Goal: Task Accomplishment & Management: Understand process/instructions

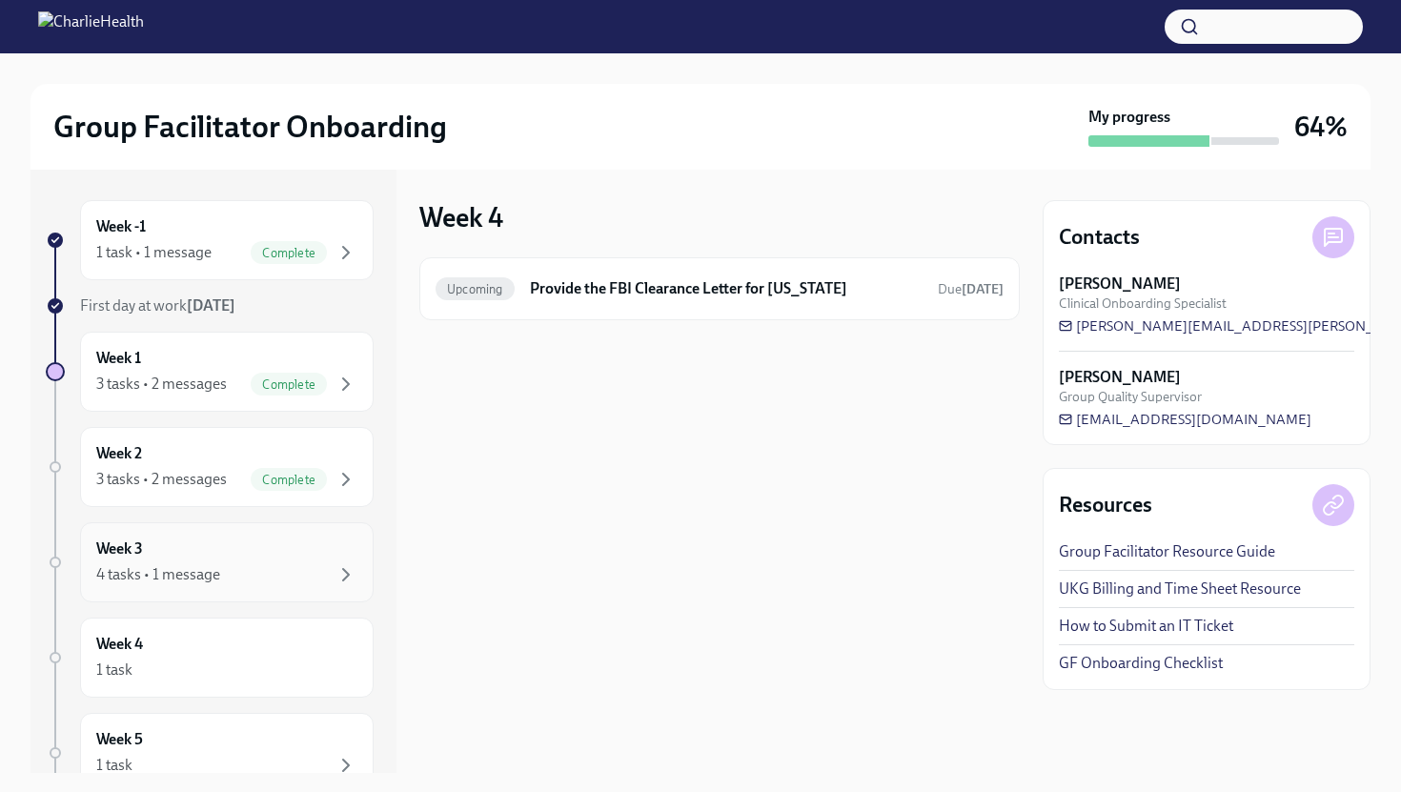
click at [184, 581] on div "4 tasks • 1 message" at bounding box center [158, 574] width 124 height 21
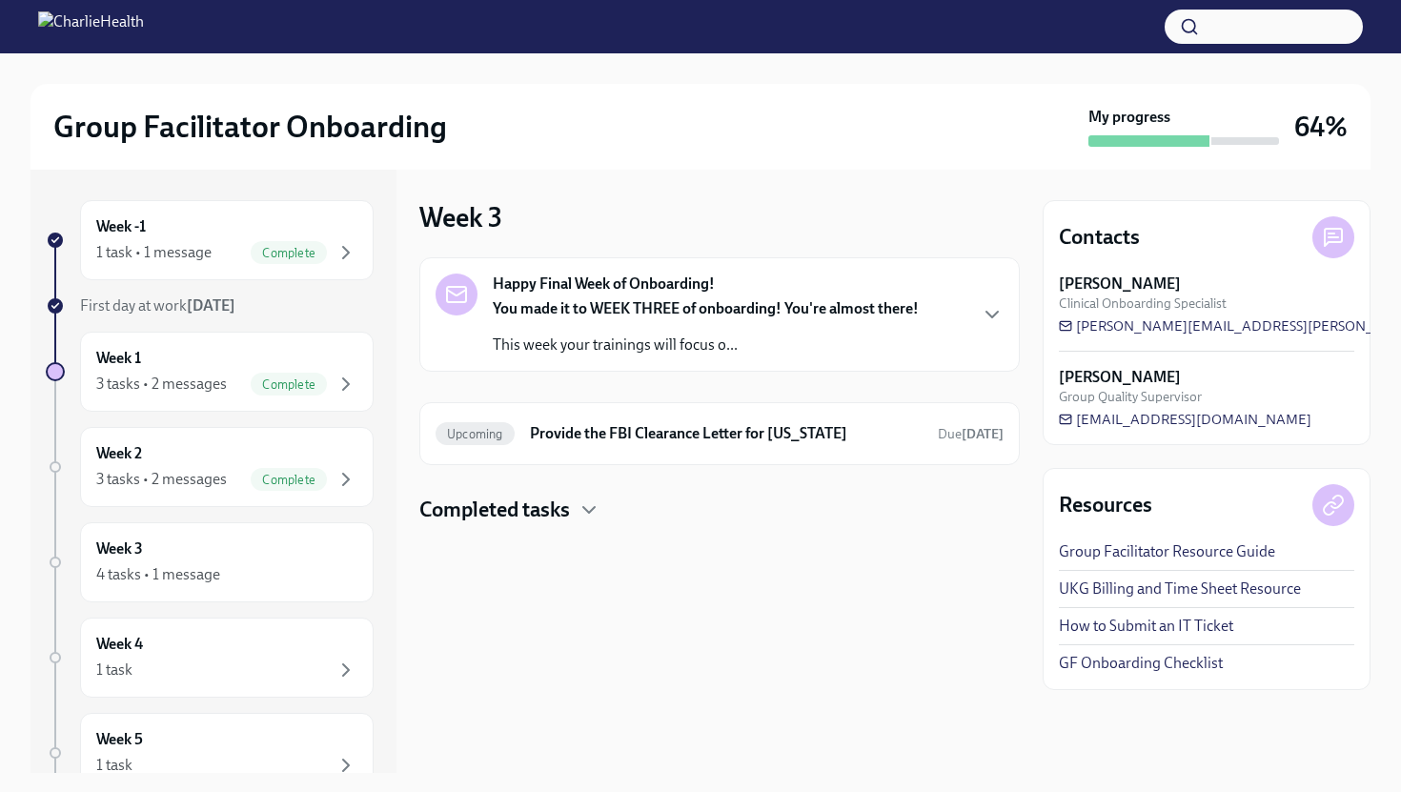
click at [550, 349] on p "This week your trainings will focus o..." at bounding box center [706, 344] width 426 height 21
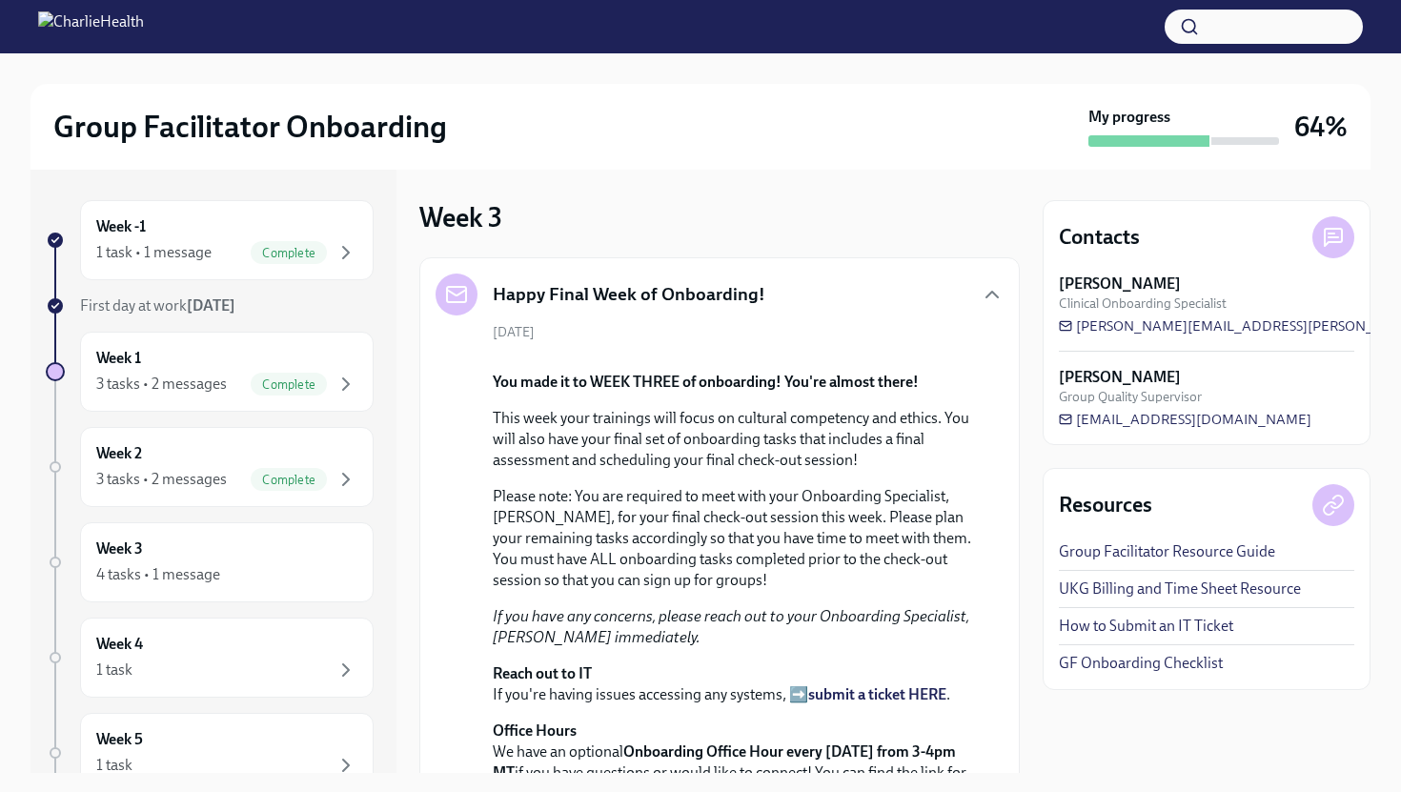
scroll to position [531, 0]
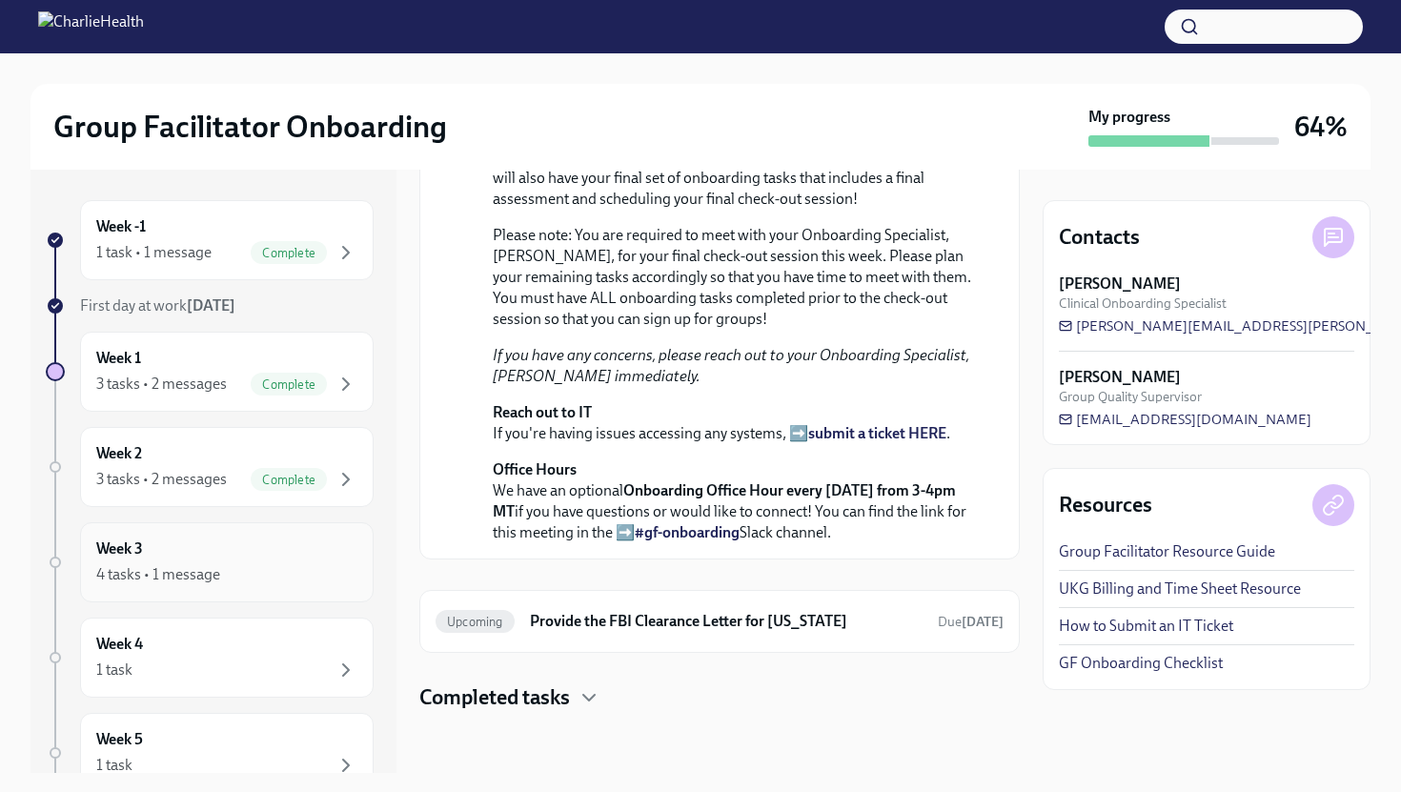
click at [201, 556] on div "Week 3 4 tasks • 1 message" at bounding box center [226, 562] width 261 height 48
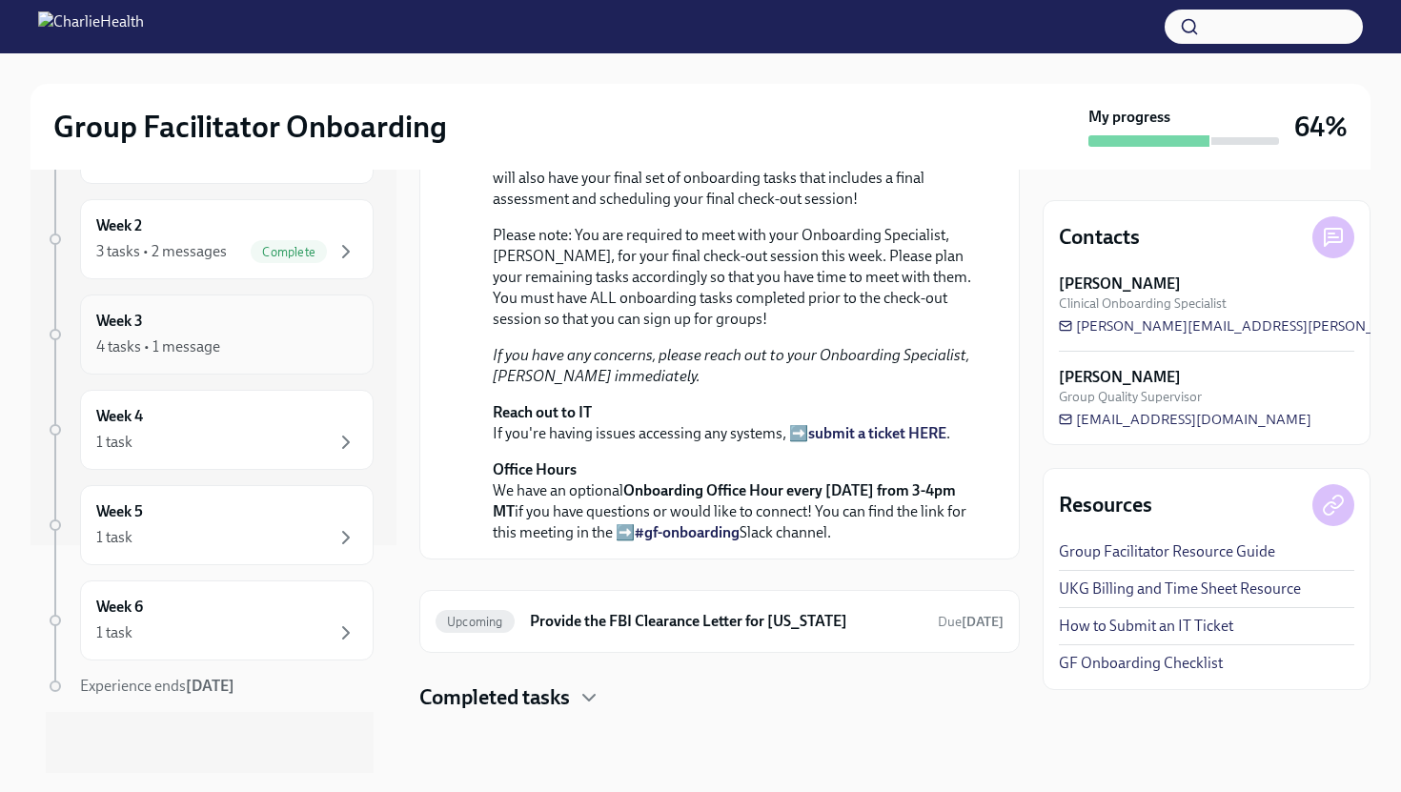
click at [225, 349] on div "4 tasks • 1 message" at bounding box center [226, 346] width 261 height 23
click at [235, 431] on div "1 task" at bounding box center [226, 442] width 261 height 23
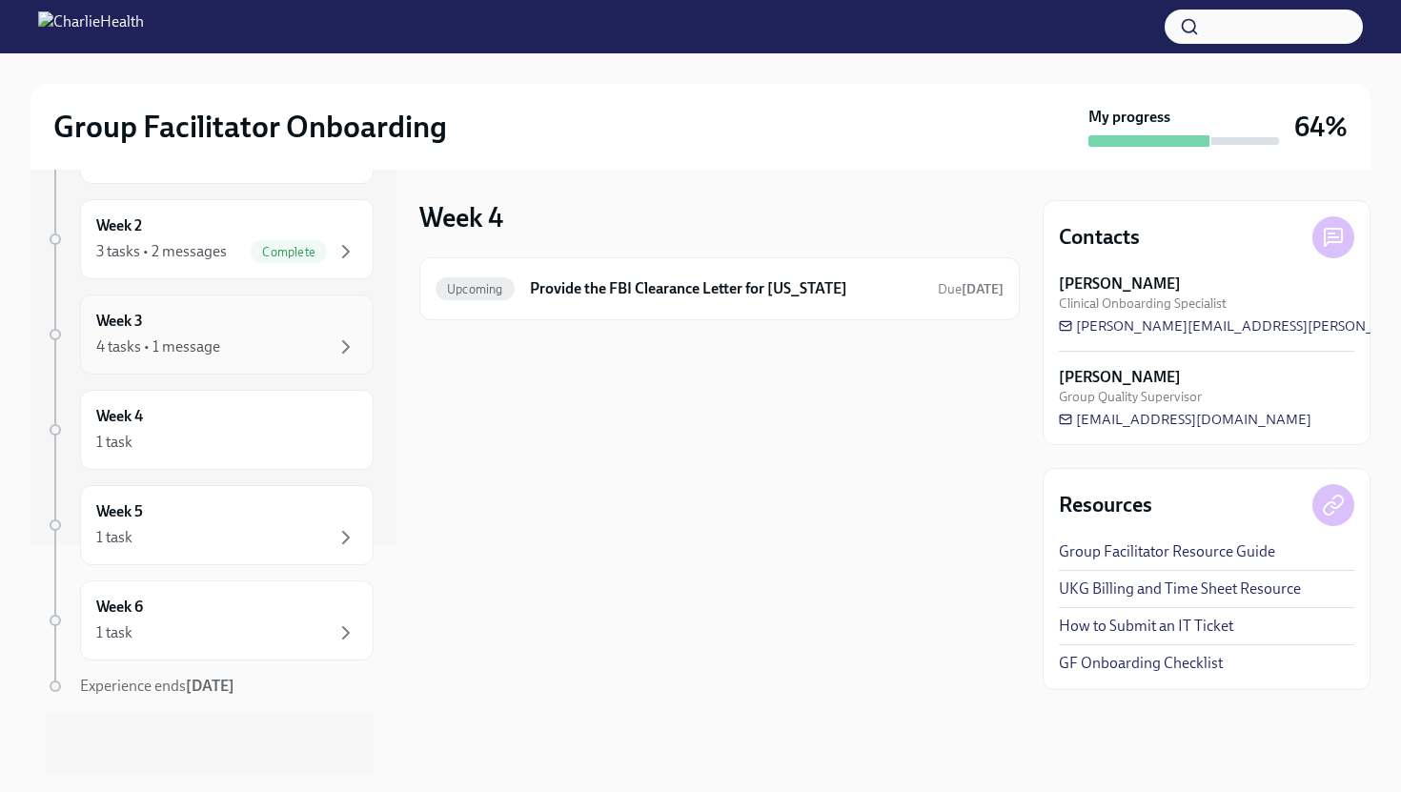
click at [258, 317] on div "Week 3 4 tasks • 1 message" at bounding box center [226, 335] width 261 height 48
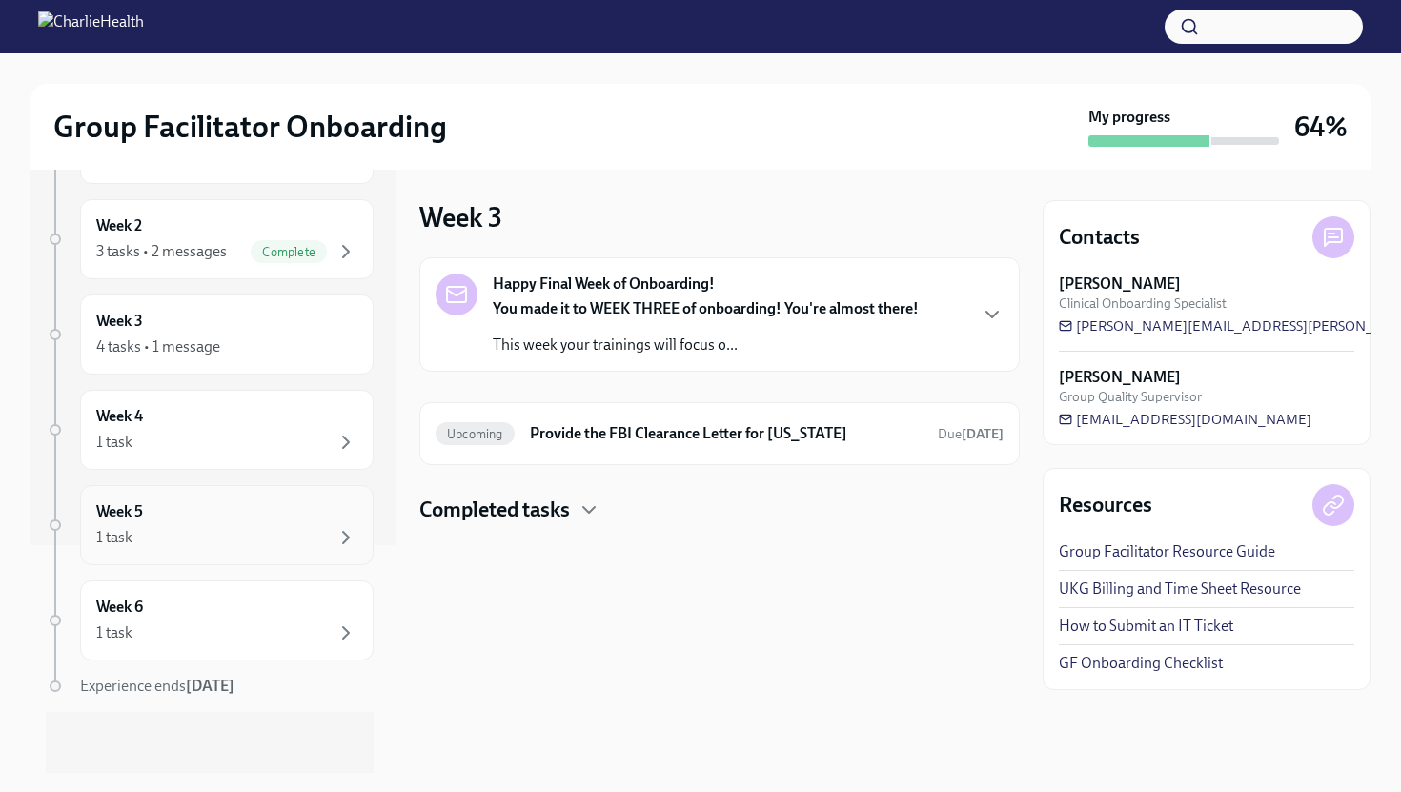
click at [261, 522] on div "Week 5 1 task" at bounding box center [226, 525] width 261 height 48
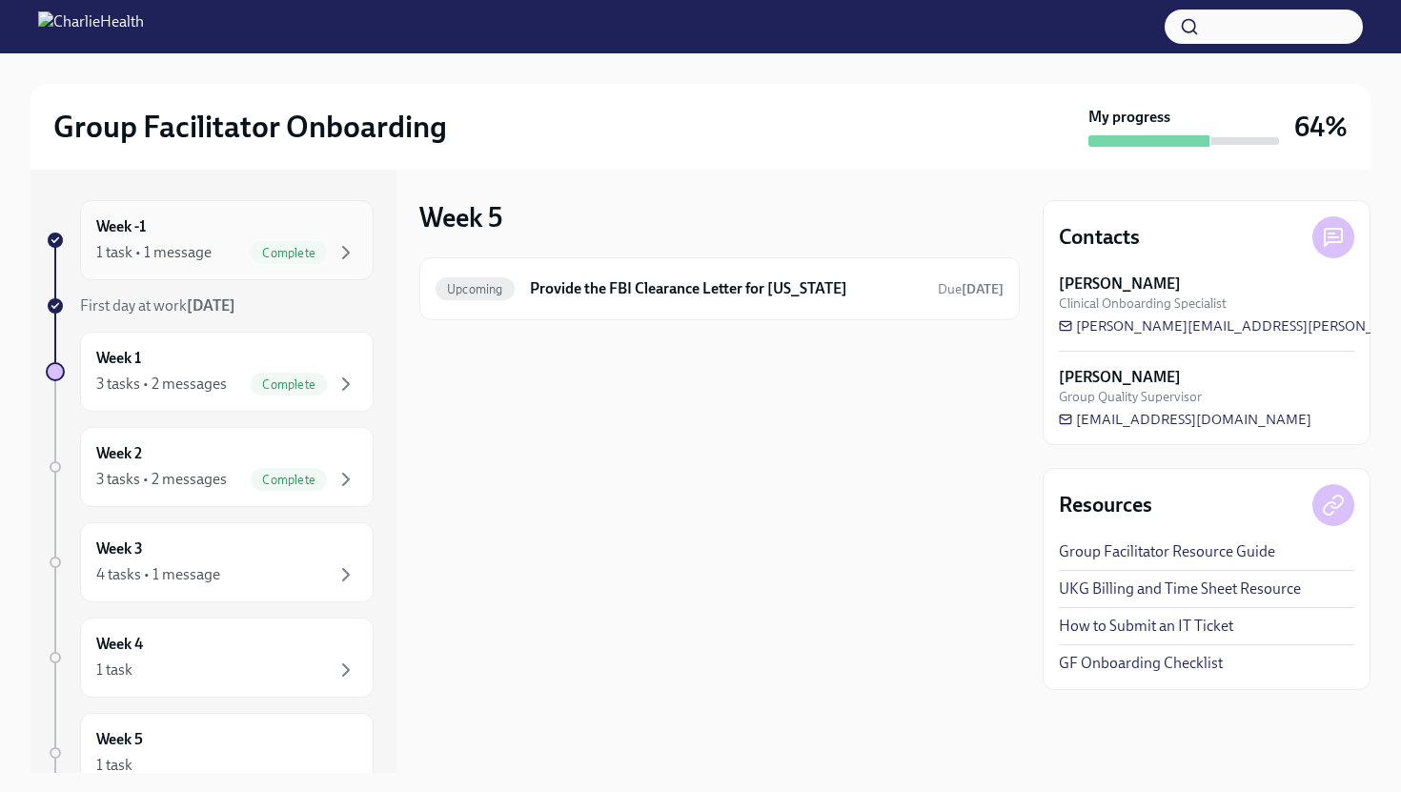
click at [247, 233] on div "Week -1 1 task • 1 message Complete" at bounding box center [226, 240] width 261 height 48
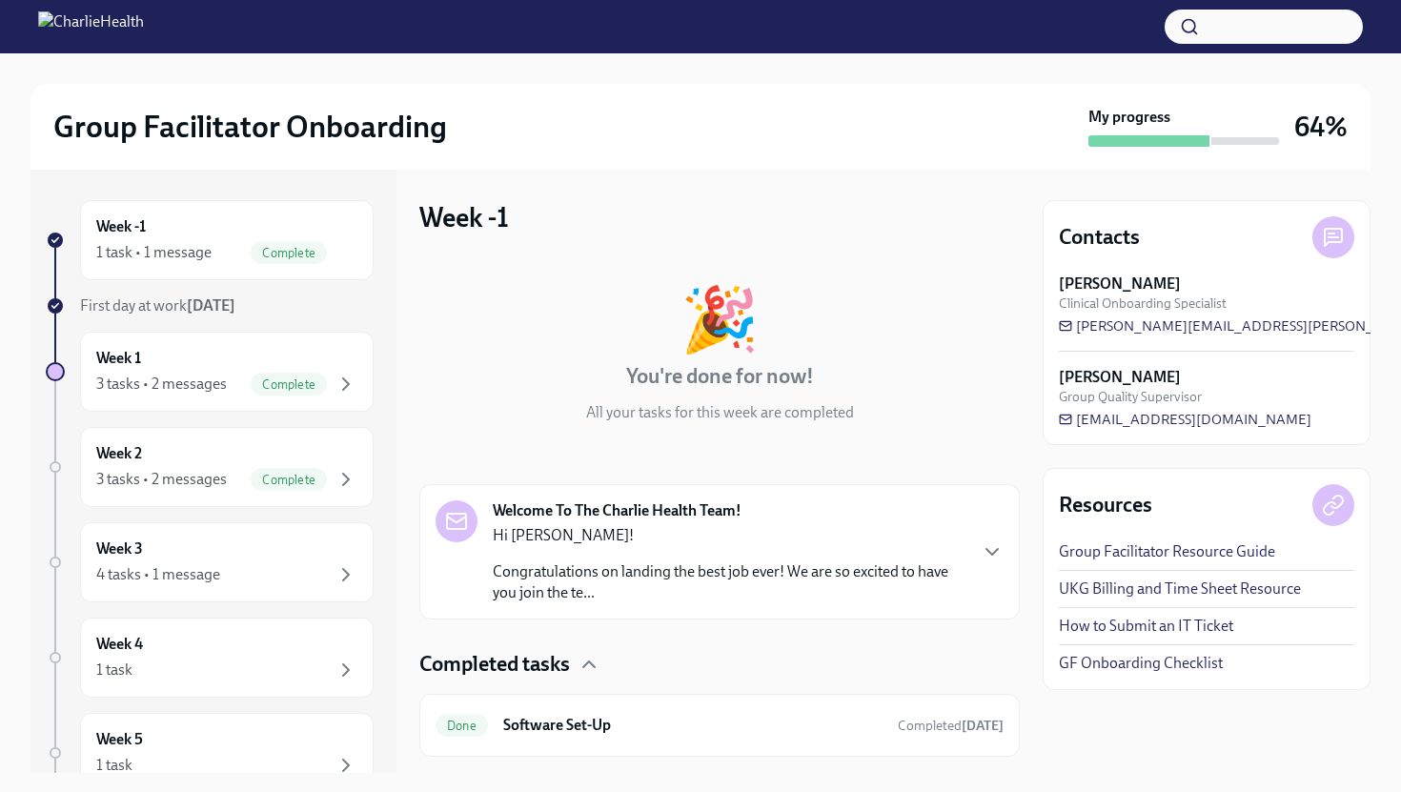
scroll to position [228, 0]
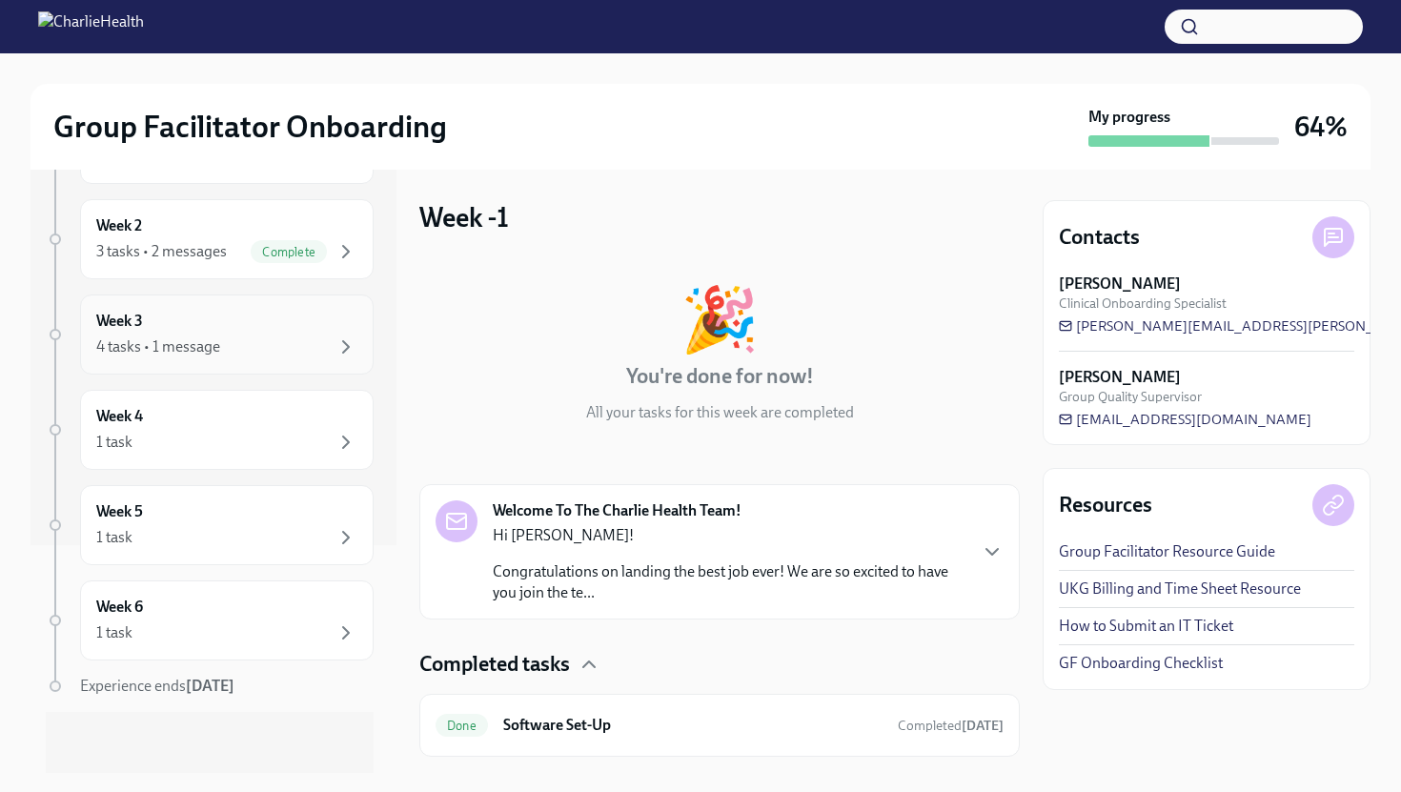
click at [220, 338] on div "4 tasks • 1 message" at bounding box center [226, 346] width 261 height 23
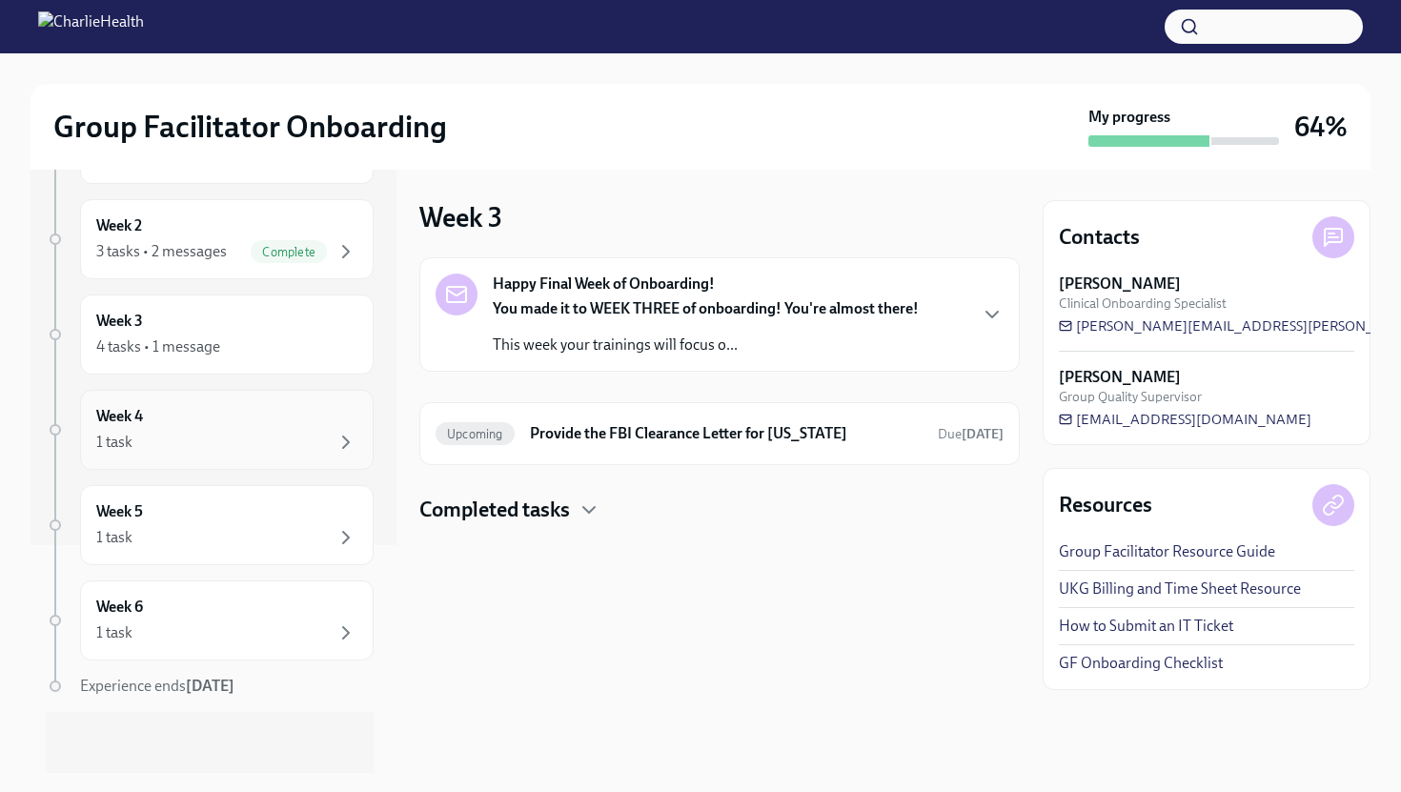
click at [264, 452] on div "1 task" at bounding box center [226, 442] width 261 height 23
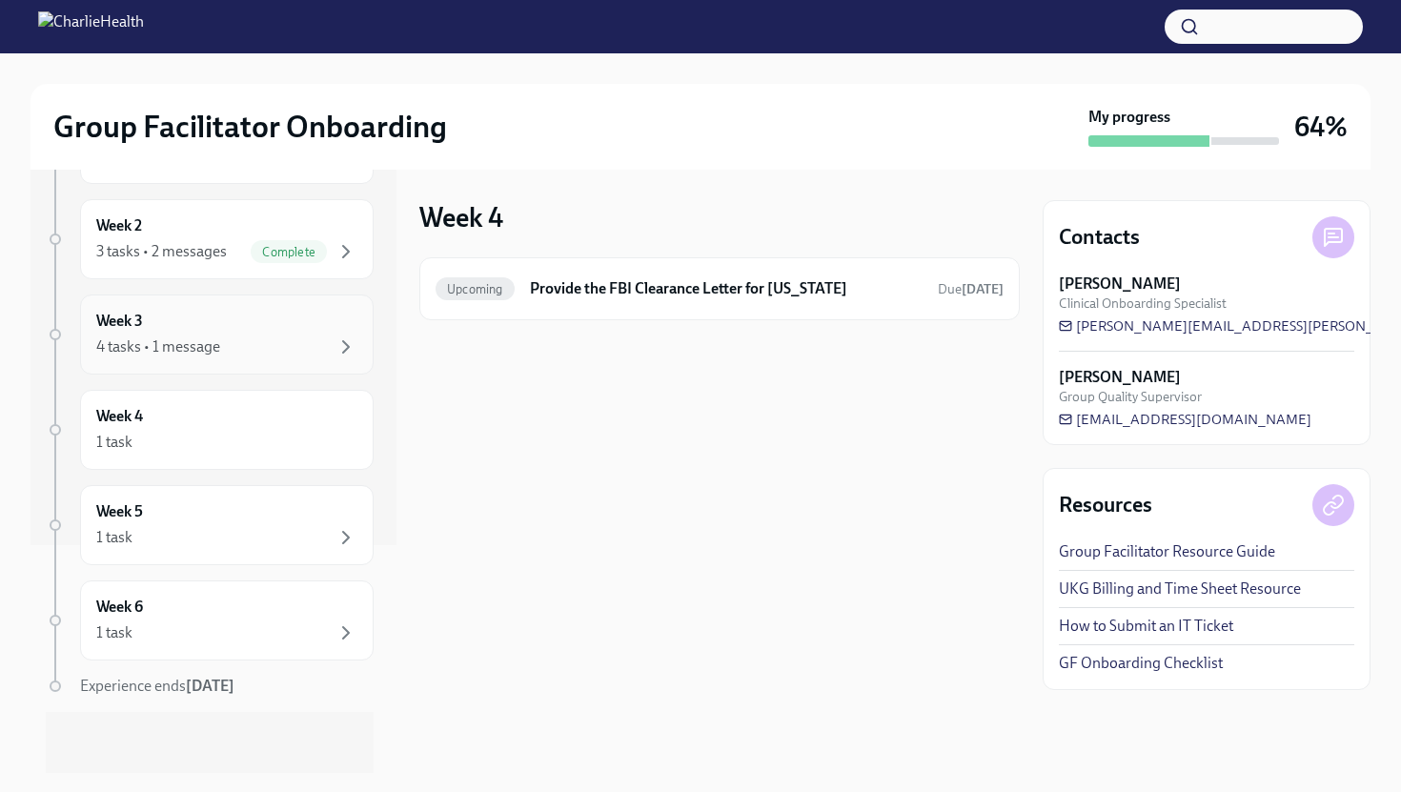
click at [274, 366] on div "Week 3 4 tasks • 1 message" at bounding box center [226, 334] width 293 height 80
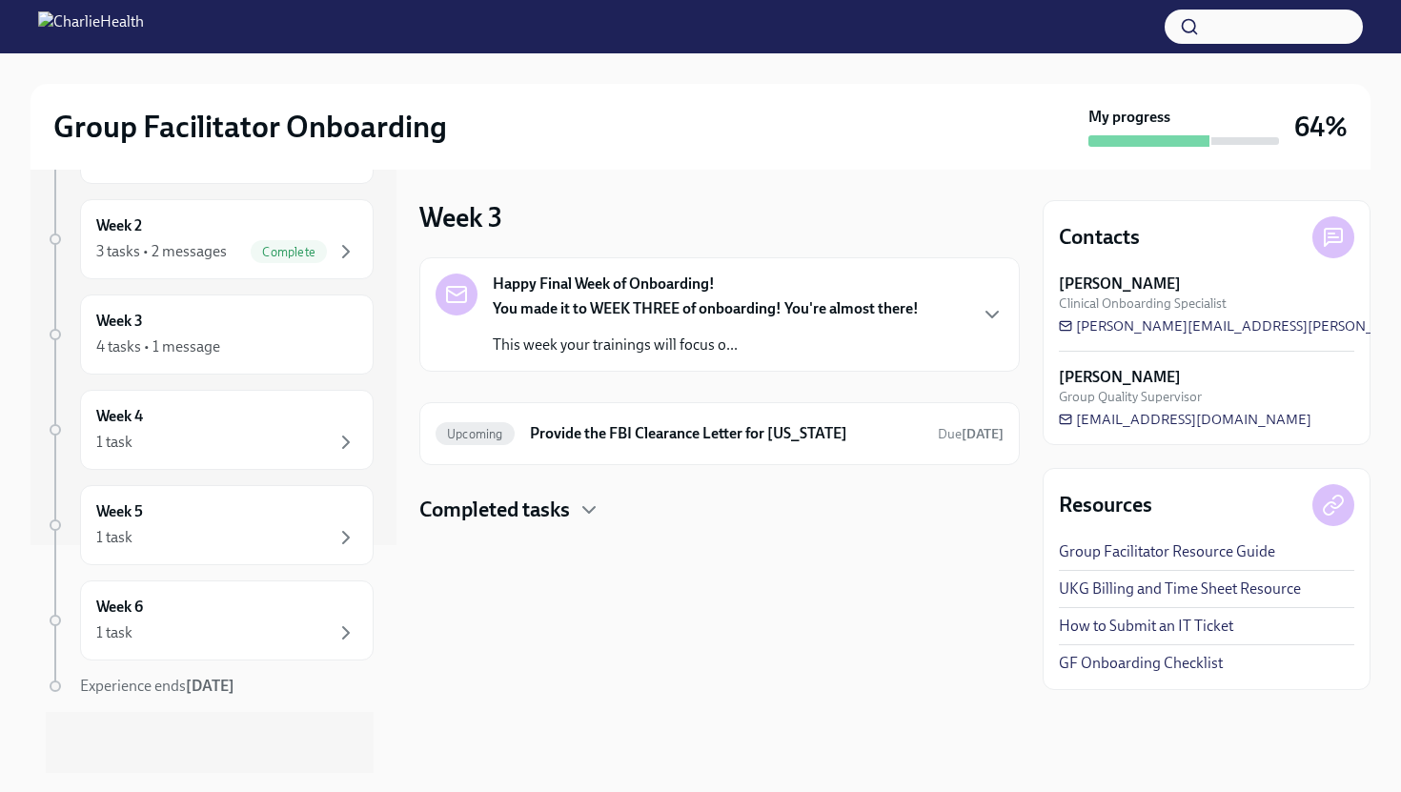
click at [569, 524] on div at bounding box center [719, 554] width 600 height 61
click at [564, 513] on h4 "Completed tasks" at bounding box center [494, 509] width 151 height 29
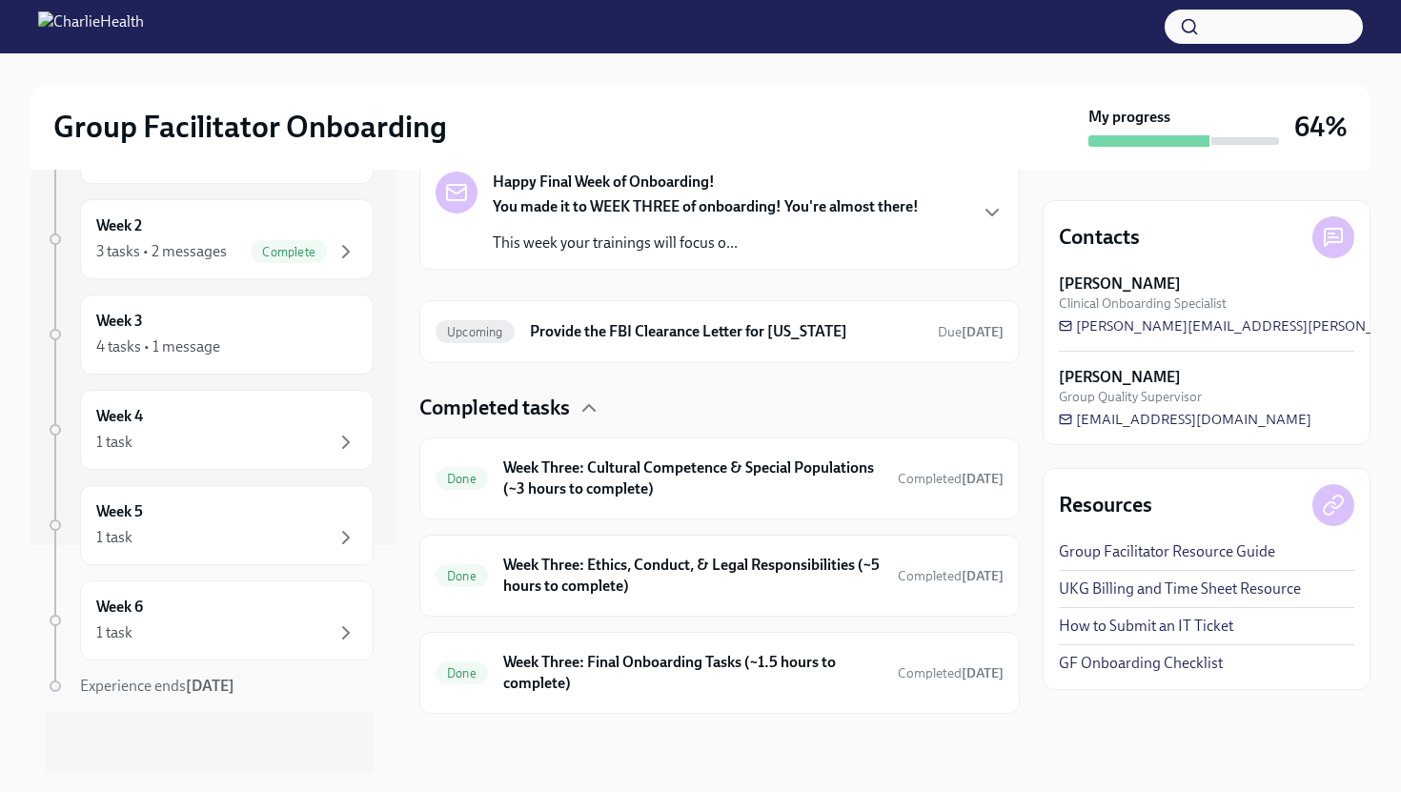
scroll to position [104, 0]
click at [245, 429] on div "Week 4 1 task" at bounding box center [226, 430] width 261 height 48
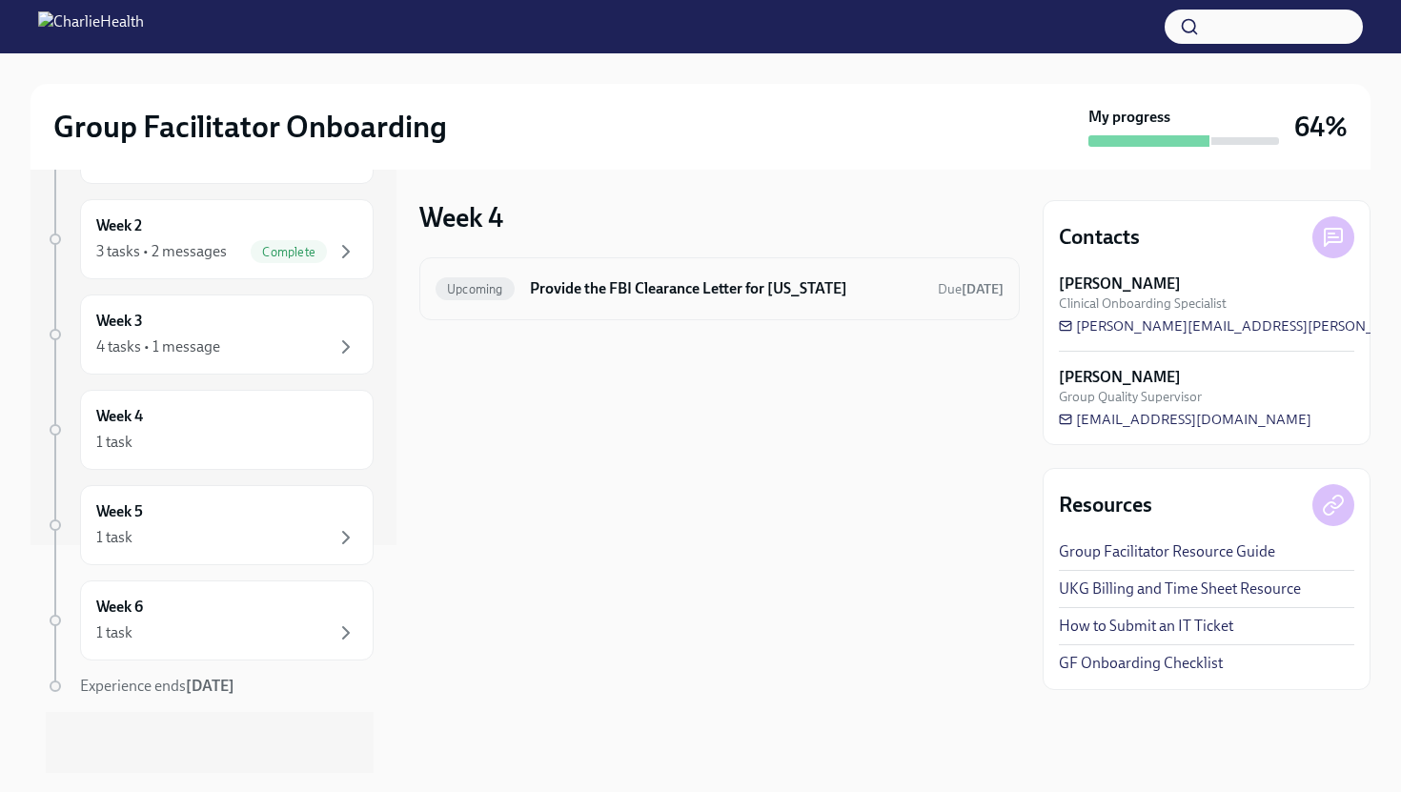
click at [544, 279] on h6 "Provide the FBI Clearance Letter for [US_STATE]" at bounding box center [726, 288] width 393 height 21
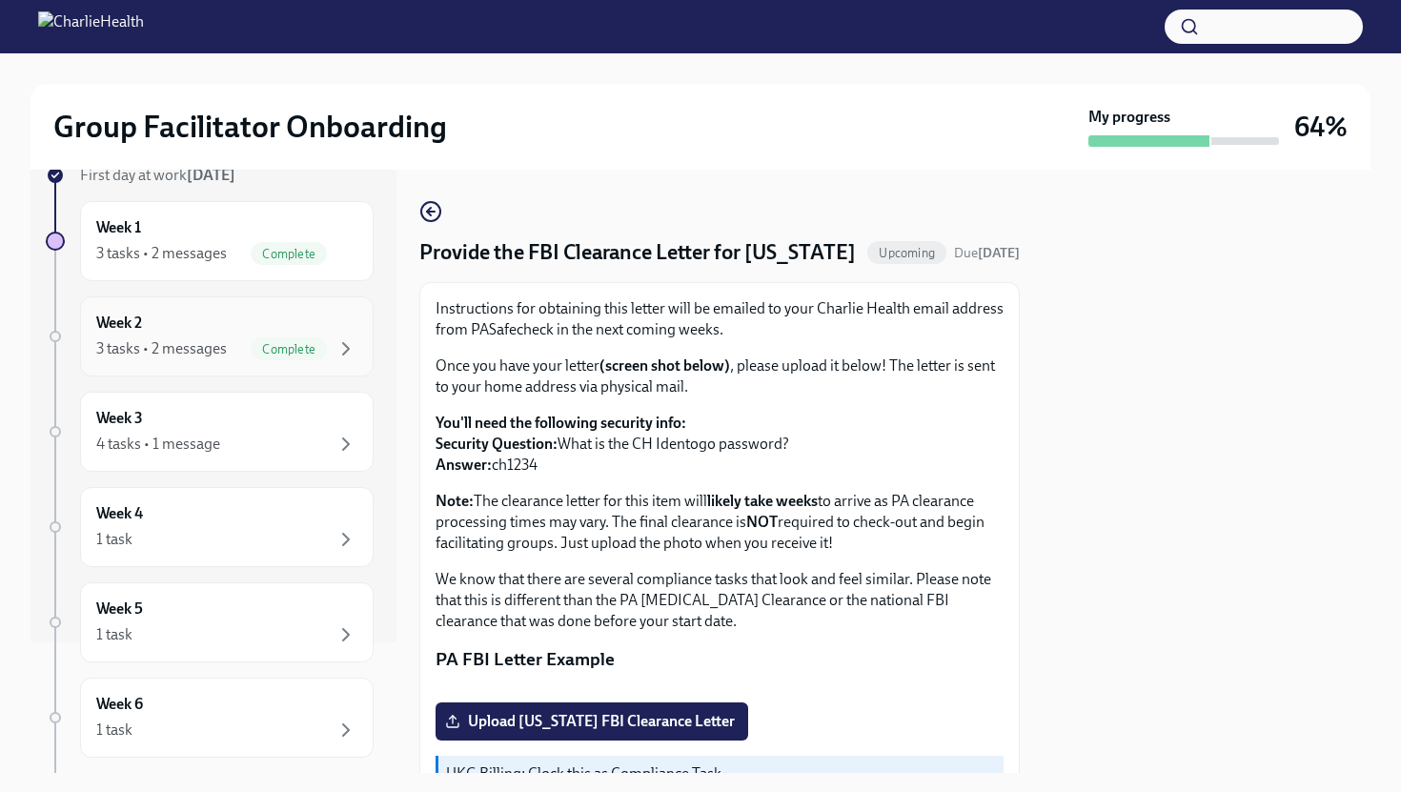
scroll to position [228, 0]
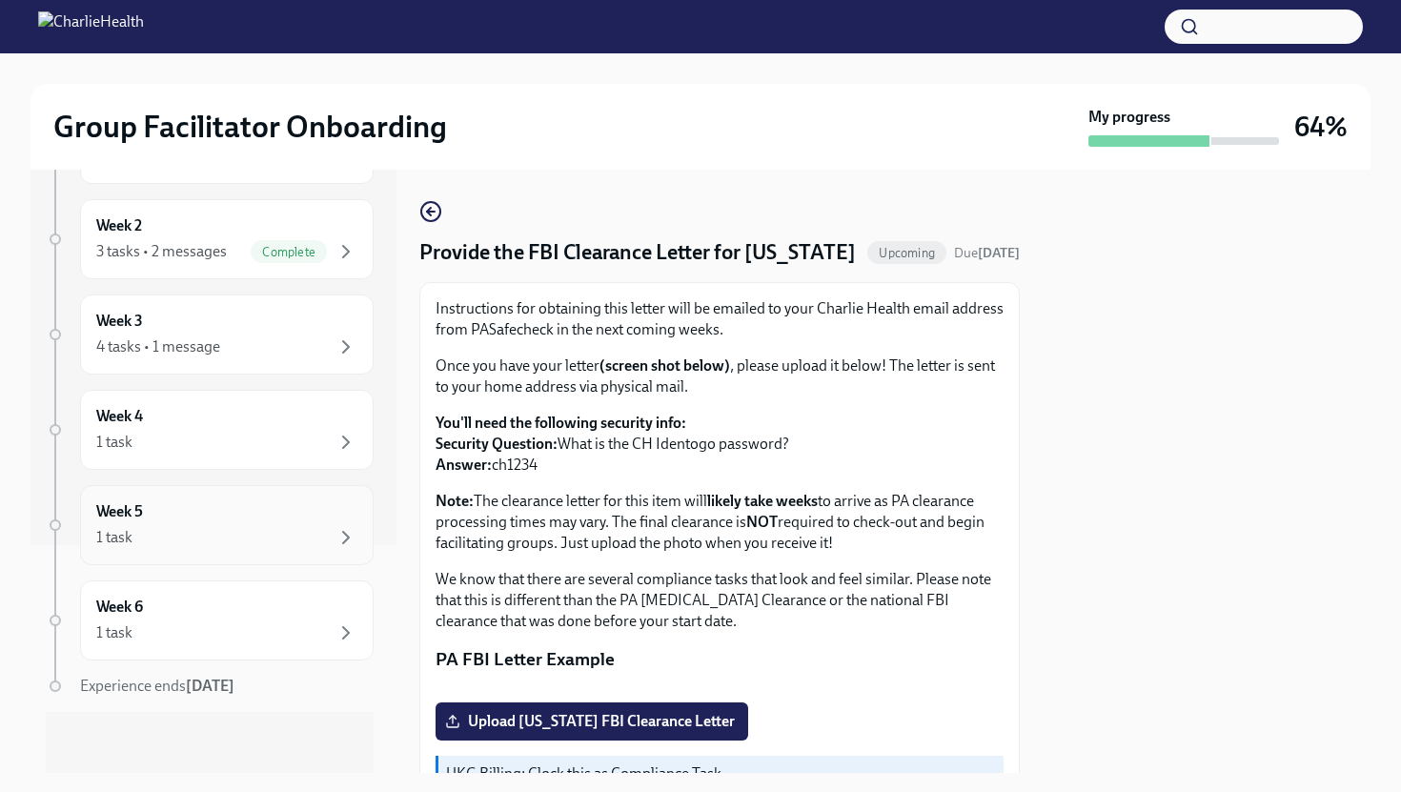
click at [244, 518] on div "Week 5 1 task" at bounding box center [226, 525] width 261 height 48
